Goal: Transaction & Acquisition: Purchase product/service

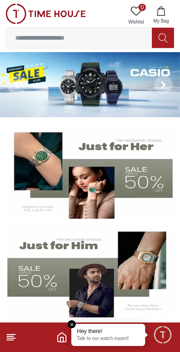
click at [73, 318] on img at bounding box center [89, 272] width 165 height 92
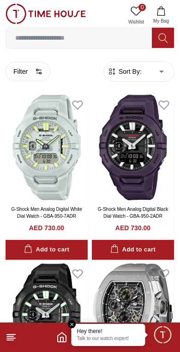
click at [76, 326] on em "Close tooltip" at bounding box center [72, 325] width 8 height 8
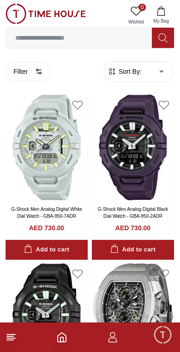
click at [62, 334] on icon "Home" at bounding box center [61, 337] width 11 height 11
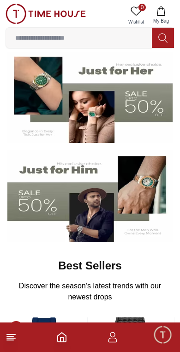
scroll to position [101, 0]
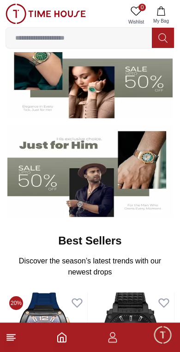
click at [16, 337] on icon at bounding box center [11, 337] width 11 height 11
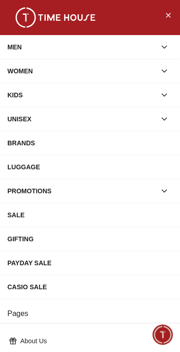
click at [175, 15] on button "Close Menu" at bounding box center [168, 14] width 15 height 15
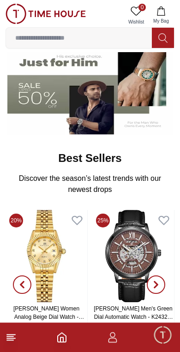
scroll to position [182, 0]
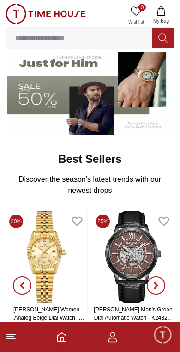
click at [11, 338] on icon at bounding box center [11, 337] width 11 height 11
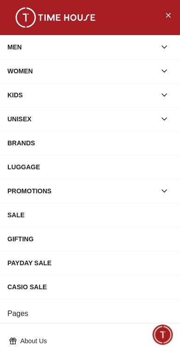
click at [169, 47] on icon "button" at bounding box center [164, 46] width 9 height 9
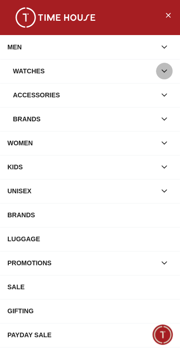
click at [164, 73] on icon "button" at bounding box center [164, 71] width 9 height 9
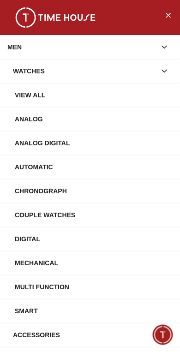
click at [90, 191] on div "Chronograph" at bounding box center [94, 191] width 158 height 17
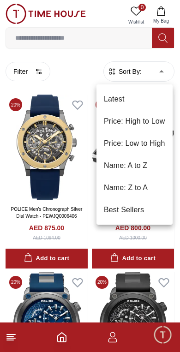
click at [157, 144] on li "Price: Low to High" at bounding box center [135, 144] width 76 height 22
type input "*"
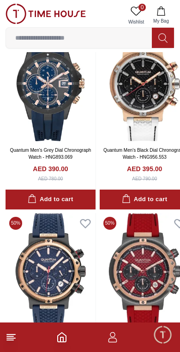
scroll to position [1571, 0]
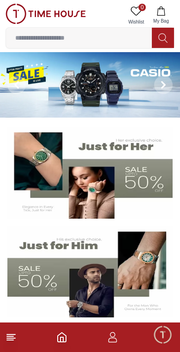
click at [14, 335] on line at bounding box center [11, 335] width 8 height 0
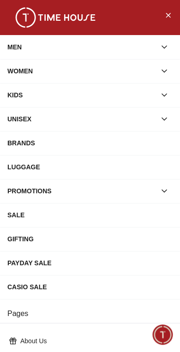
click at [166, 48] on icon "button" at bounding box center [164, 46] width 9 height 9
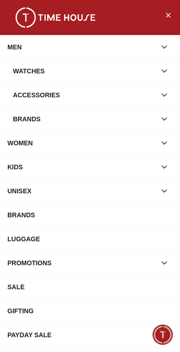
click at [170, 65] on button "button" at bounding box center [164, 71] width 17 height 17
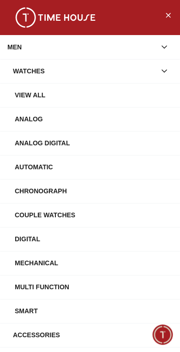
click at [98, 96] on div "View All" at bounding box center [94, 95] width 158 height 17
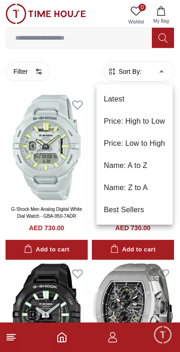
click at [161, 145] on li "Price: Low to High" at bounding box center [135, 144] width 76 height 22
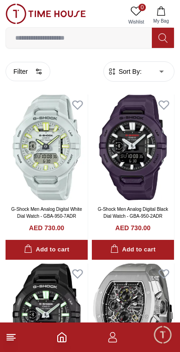
type input "*"
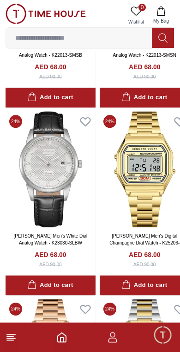
scroll to position [921, 0]
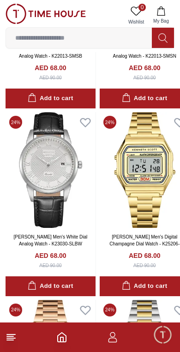
click at [134, 210] on img at bounding box center [145, 170] width 90 height 116
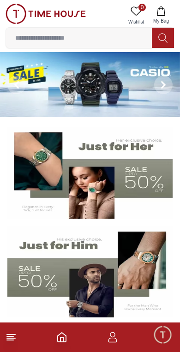
click at [115, 339] on icon "button" at bounding box center [113, 340] width 9 height 5
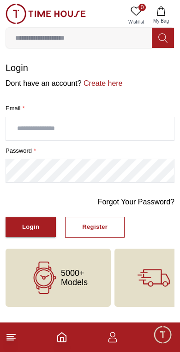
click at [105, 85] on link "Create here" at bounding box center [102, 83] width 41 height 8
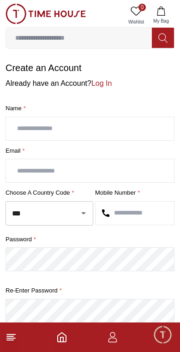
click at [121, 130] on input "text" at bounding box center [90, 128] width 168 height 23
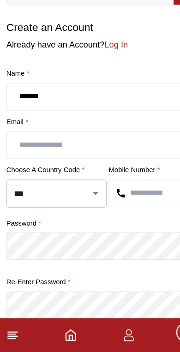
type input "******"
click at [86, 159] on input "text" at bounding box center [90, 170] width 168 height 23
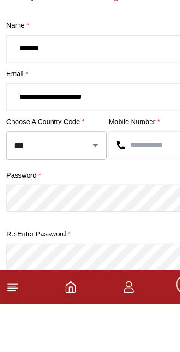
click at [75, 207] on div at bounding box center [77, 213] width 24 height 13
type input "**********"
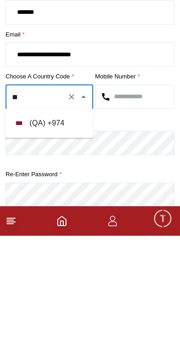
click at [67, 229] on li "( QA ) + 974" at bounding box center [50, 240] width 88 height 22
type input "***"
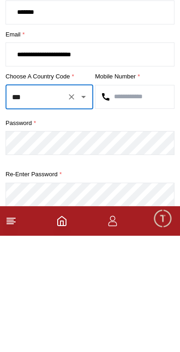
click at [137, 202] on input "text" at bounding box center [135, 213] width 79 height 23
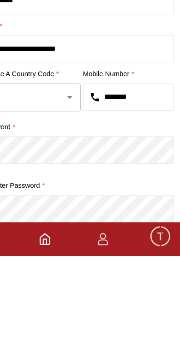
type input "********"
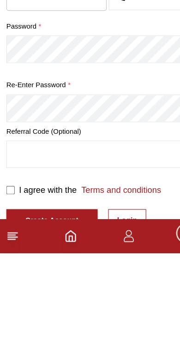
scroll to position [171, 0]
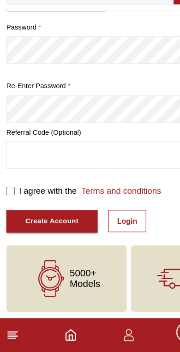
click at [91, 169] on input "text" at bounding box center [90, 180] width 168 height 23
click at [68, 233] on div "Create Account" at bounding box center [45, 238] width 47 height 11
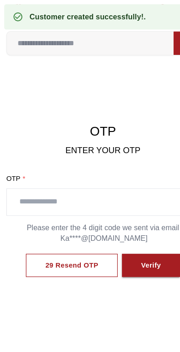
click at [113, 176] on input "text" at bounding box center [90, 176] width 168 height 23
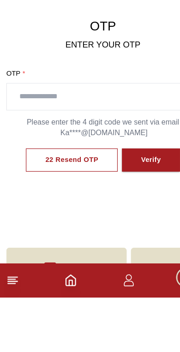
scroll to position [48, 0]
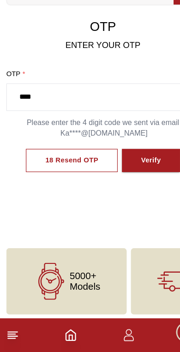
type input "****"
click at [139, 180] on div "Verify" at bounding box center [132, 185] width 18 height 11
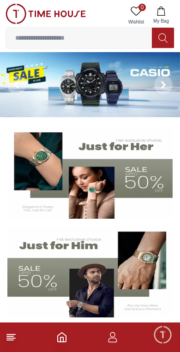
click at [15, 338] on icon at bounding box center [11, 337] width 11 height 11
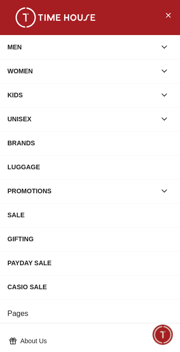
click at [161, 51] on icon "button" at bounding box center [164, 46] width 9 height 9
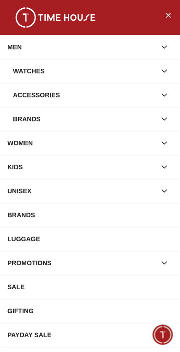
click at [170, 75] on button "button" at bounding box center [164, 71] width 17 height 17
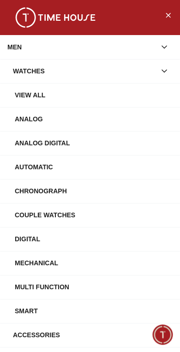
click at [83, 95] on div "View All" at bounding box center [94, 95] width 158 height 17
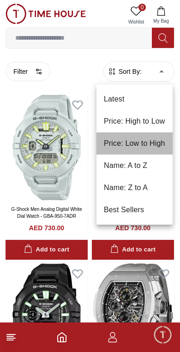
click at [155, 146] on li "Price: Low to High" at bounding box center [135, 144] width 76 height 22
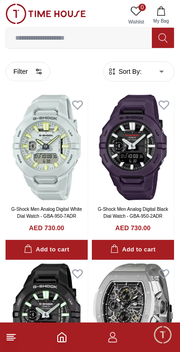
type input "*"
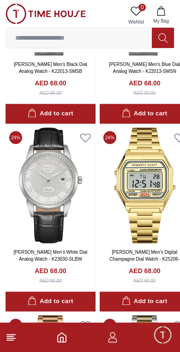
scroll to position [906, 0]
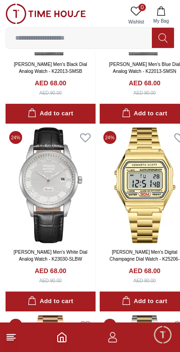
click at [59, 192] on img at bounding box center [51, 185] width 90 height 116
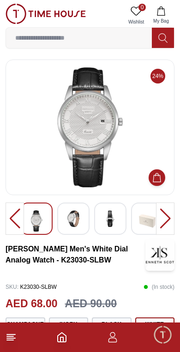
click at [79, 223] on img at bounding box center [73, 219] width 17 height 17
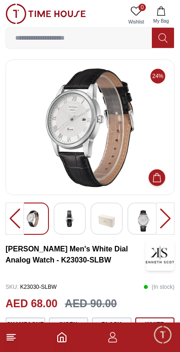
click at [148, 223] on img at bounding box center [143, 221] width 17 height 21
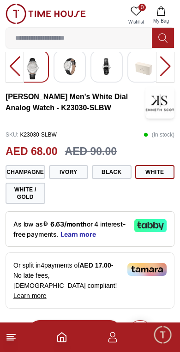
scroll to position [153, 0]
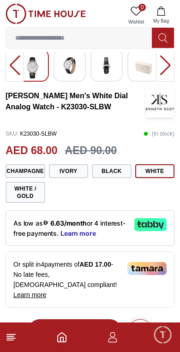
click at [117, 173] on button "Black" at bounding box center [112, 171] width 40 height 14
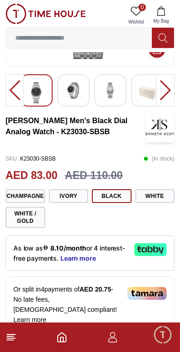
scroll to position [131, 0]
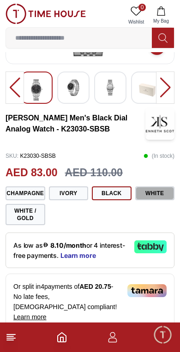
click at [159, 191] on button "White" at bounding box center [155, 194] width 40 height 14
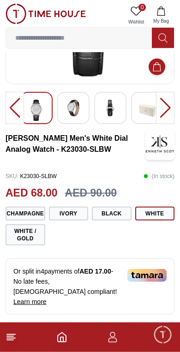
scroll to position [112, 0]
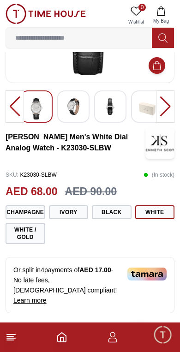
click at [38, 211] on button "Champagne" at bounding box center [26, 213] width 40 height 14
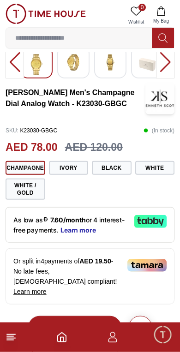
scroll to position [157, 0]
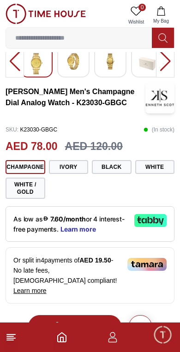
click at [33, 198] on button "White / Gold" at bounding box center [26, 188] width 40 height 21
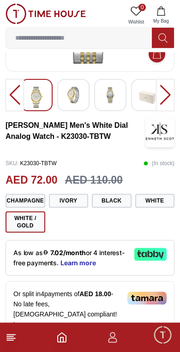
scroll to position [123, 0]
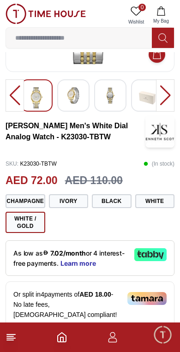
click at [114, 343] on icon "button" at bounding box center [113, 340] width 9 height 5
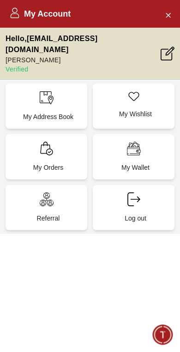
click at [58, 214] on p "Referral" at bounding box center [48, 218] width 71 height 9
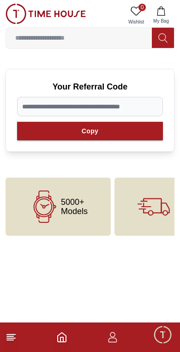
click at [56, 341] on footer at bounding box center [90, 338] width 180 height 30
click at [15, 335] on line at bounding box center [11, 335] width 8 height 0
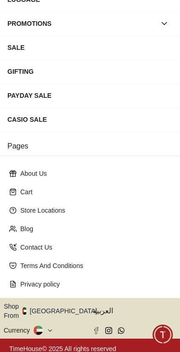
scroll to position [167, 0]
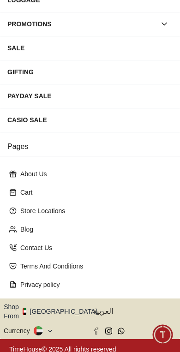
click at [101, 310] on icon "button" at bounding box center [102, 312] width 3 height 7
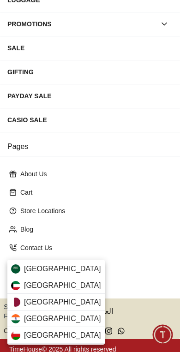
click at [63, 302] on div "[GEOGRAPHIC_DATA]" at bounding box center [55, 302] width 97 height 17
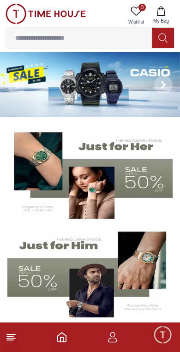
click at [14, 339] on line at bounding box center [11, 339] width 8 height 0
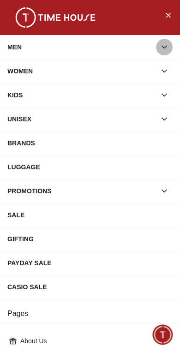
click at [163, 48] on icon "button" at bounding box center [164, 46] width 9 height 9
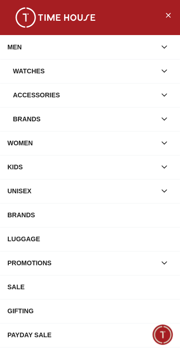
click at [172, 72] on button "button" at bounding box center [164, 71] width 17 height 17
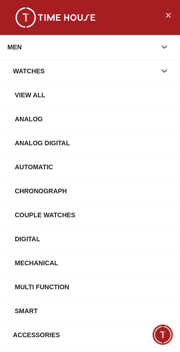
click at [154, 97] on div "View All" at bounding box center [94, 95] width 158 height 17
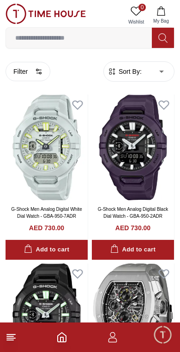
click at [139, 72] on span "Sort By:" at bounding box center [129, 71] width 25 height 9
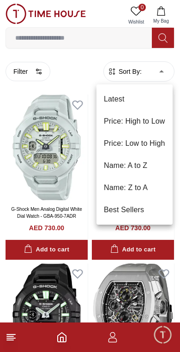
click at [154, 141] on li "Price: Low to High" at bounding box center [135, 144] width 76 height 22
type input "*"
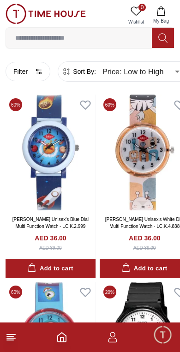
click at [33, 73] on button "Filter" at bounding box center [28, 71] width 45 height 19
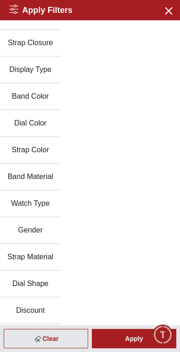
scroll to position [97, 0]
click at [43, 234] on button "Gender" at bounding box center [30, 231] width 61 height 27
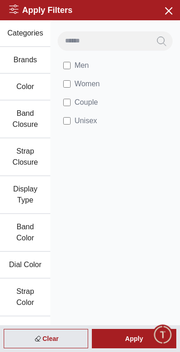
scroll to position [0, 0]
click at [134, 342] on div "Apply" at bounding box center [134, 338] width 85 height 19
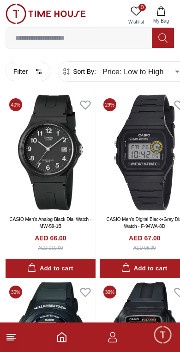
click at [37, 69] on circle "button" at bounding box center [37, 70] width 2 height 2
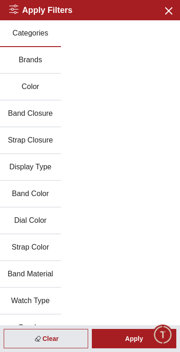
click at [44, 64] on button "Brands" at bounding box center [30, 60] width 61 height 27
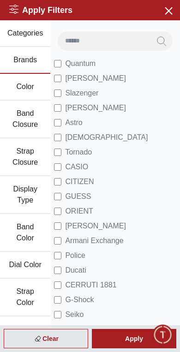
click at [91, 81] on span "[PERSON_NAME]" at bounding box center [95, 78] width 61 height 11
click at [101, 113] on span "[PERSON_NAME]" at bounding box center [95, 108] width 61 height 11
click at [115, 242] on span "Armani Exchange" at bounding box center [94, 241] width 58 height 11
click at [79, 270] on span "Ducati" at bounding box center [75, 270] width 21 height 11
click at [68, 98] on span "Slazenger" at bounding box center [81, 93] width 33 height 11
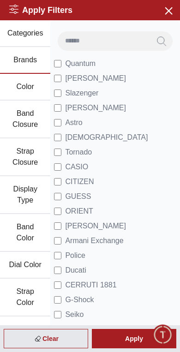
click at [136, 342] on div "Apply" at bounding box center [134, 338] width 85 height 19
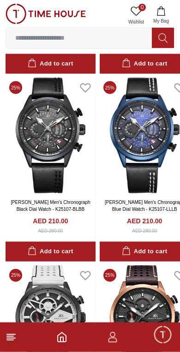
scroll to position [957, 0]
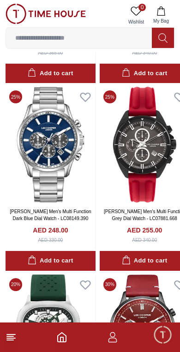
scroll to position [1885, 0]
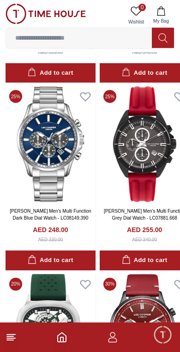
click at [16, 333] on icon at bounding box center [11, 337] width 11 height 11
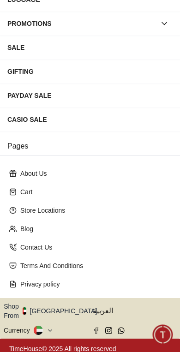
scroll to position [167, 0]
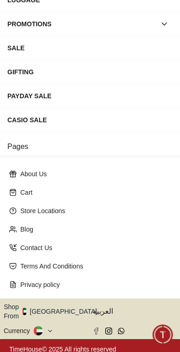
click at [102, 311] on icon "button" at bounding box center [103, 311] width 2 height 1
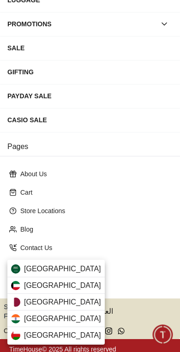
click at [47, 299] on div "[GEOGRAPHIC_DATA]" at bounding box center [55, 302] width 97 height 17
